Goal: Entertainment & Leisure: Consume media (video, audio)

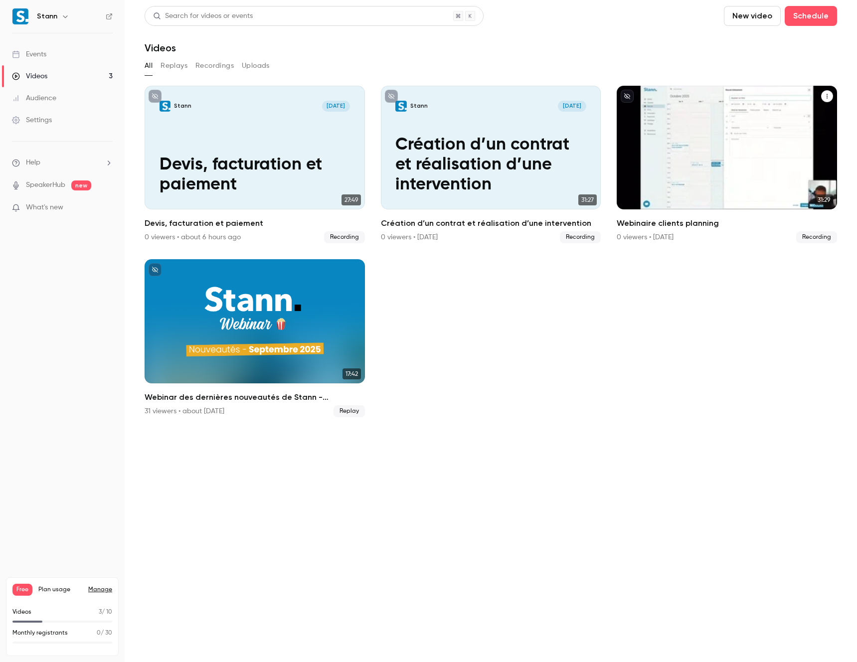
click at [689, 228] on h2 "Webinaire clients planning" at bounding box center [727, 223] width 220 height 12
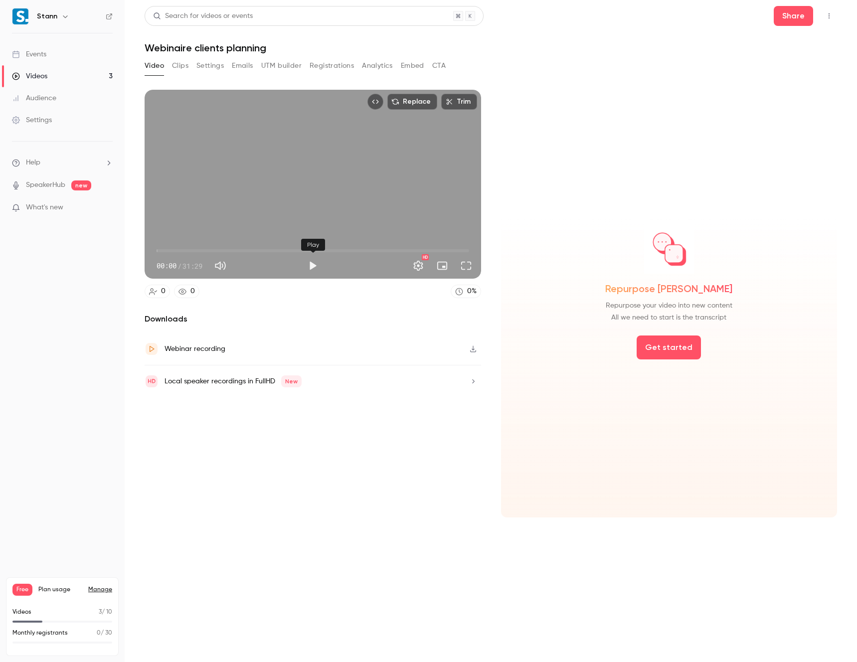
click at [316, 267] on button "Play" at bounding box center [313, 266] width 20 height 20
click at [440, 265] on button "Turn on miniplayer" at bounding box center [442, 266] width 20 height 20
click at [314, 181] on div "Replace Trim 08:19 08:19 / 31:29 HD" at bounding box center [313, 184] width 337 height 189
click at [270, 190] on div "Replace Trim 08:19 08:19 / 31:29 HD" at bounding box center [313, 184] width 337 height 189
click at [444, 266] on button "Turn on miniplayer" at bounding box center [442, 266] width 20 height 20
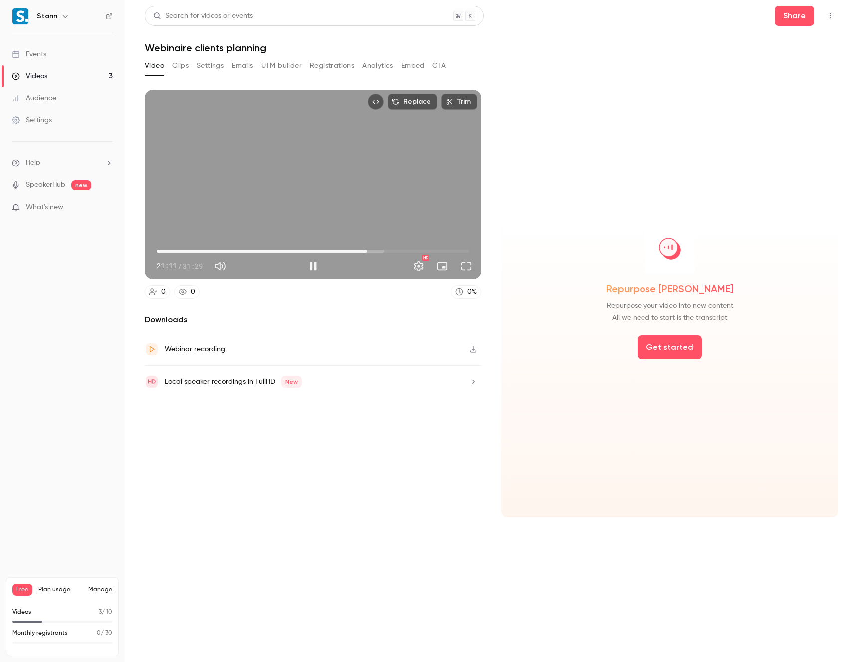
click at [338, 163] on div "Replace Trim 21:11 21:11 / 31:29 HD" at bounding box center [313, 184] width 337 height 189
click at [360, 251] on span "21:12" at bounding box center [313, 251] width 313 height 16
click at [313, 264] on button "Play" at bounding box center [313, 266] width 20 height 20
click at [359, 251] on span "20:32" at bounding box center [360, 251] width 3 height 3
click at [311, 202] on div "Replace Trim 22:21 22:21 / 31:29 HD" at bounding box center [313, 184] width 337 height 189
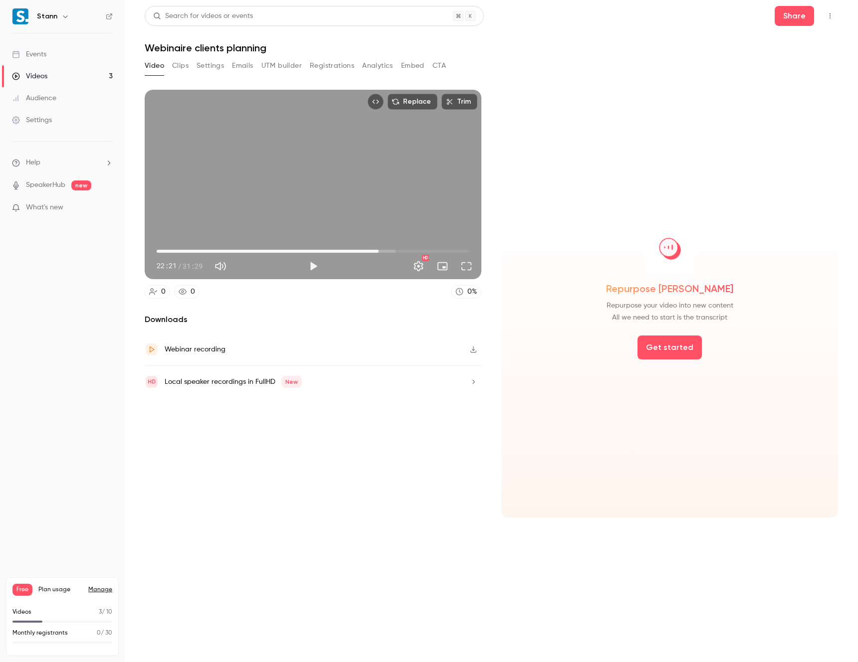
click at [310, 188] on div "Replace Trim 22:21 22:21 / 31:29 HD" at bounding box center [313, 184] width 337 height 189
click at [445, 267] on button "Turn on miniplayer" at bounding box center [442, 266] width 20 height 20
click at [447, 264] on button "Turn on miniplayer" at bounding box center [442, 266] width 20 height 20
type input "******"
